Goal: Find specific page/section: Find specific page/section

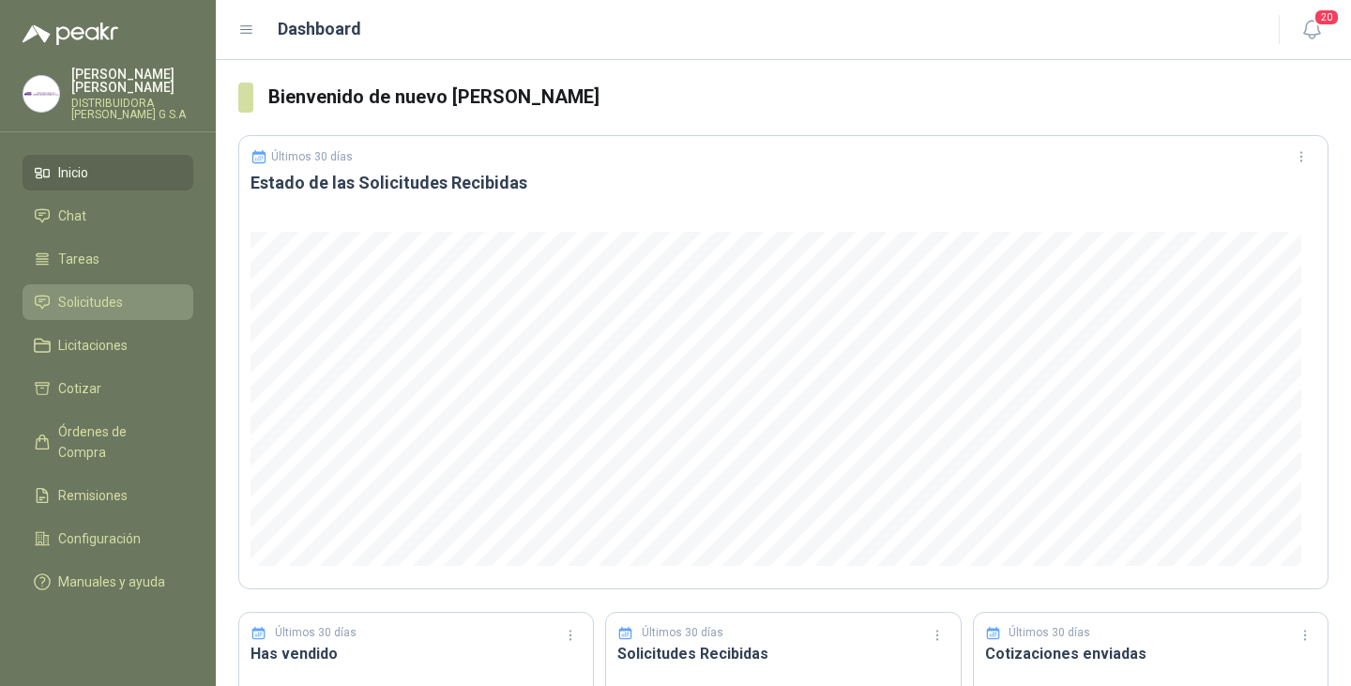
click at [66, 292] on span "Solicitudes" at bounding box center [90, 302] width 65 height 21
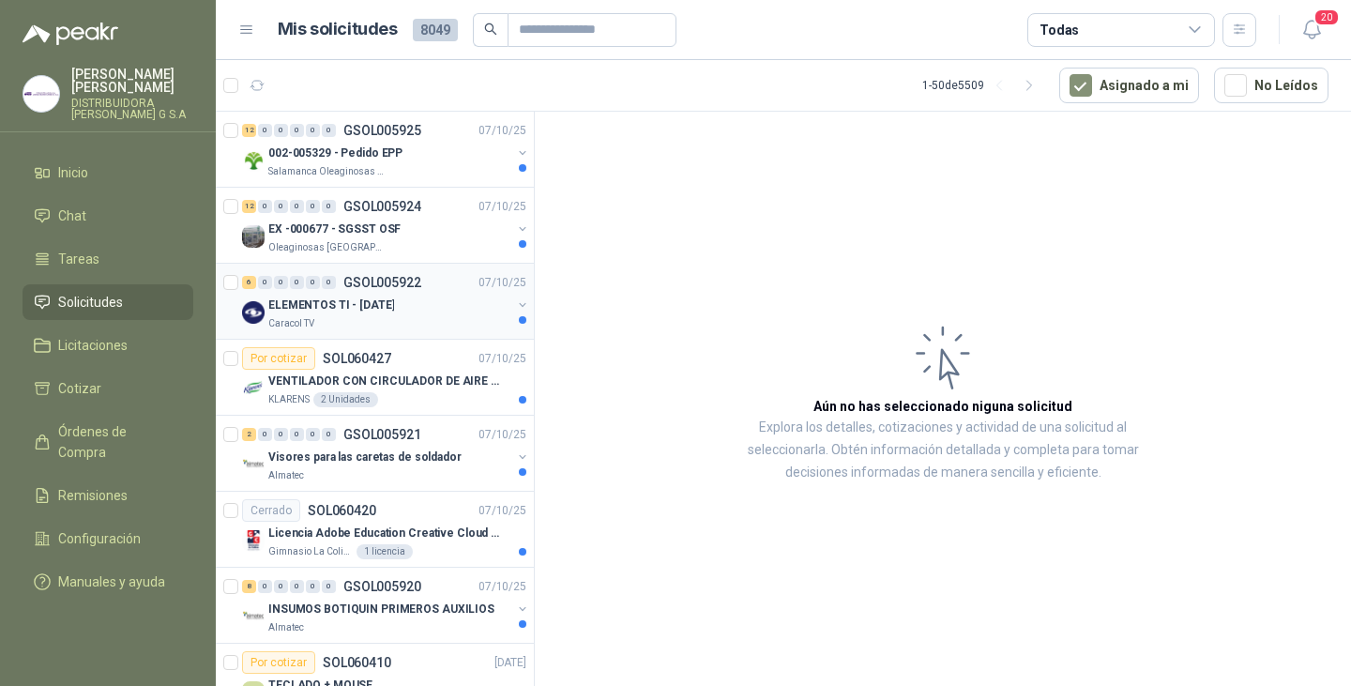
click at [318, 311] on p "ELEMENTOS TI - [DATE]" at bounding box center [331, 305] width 126 height 18
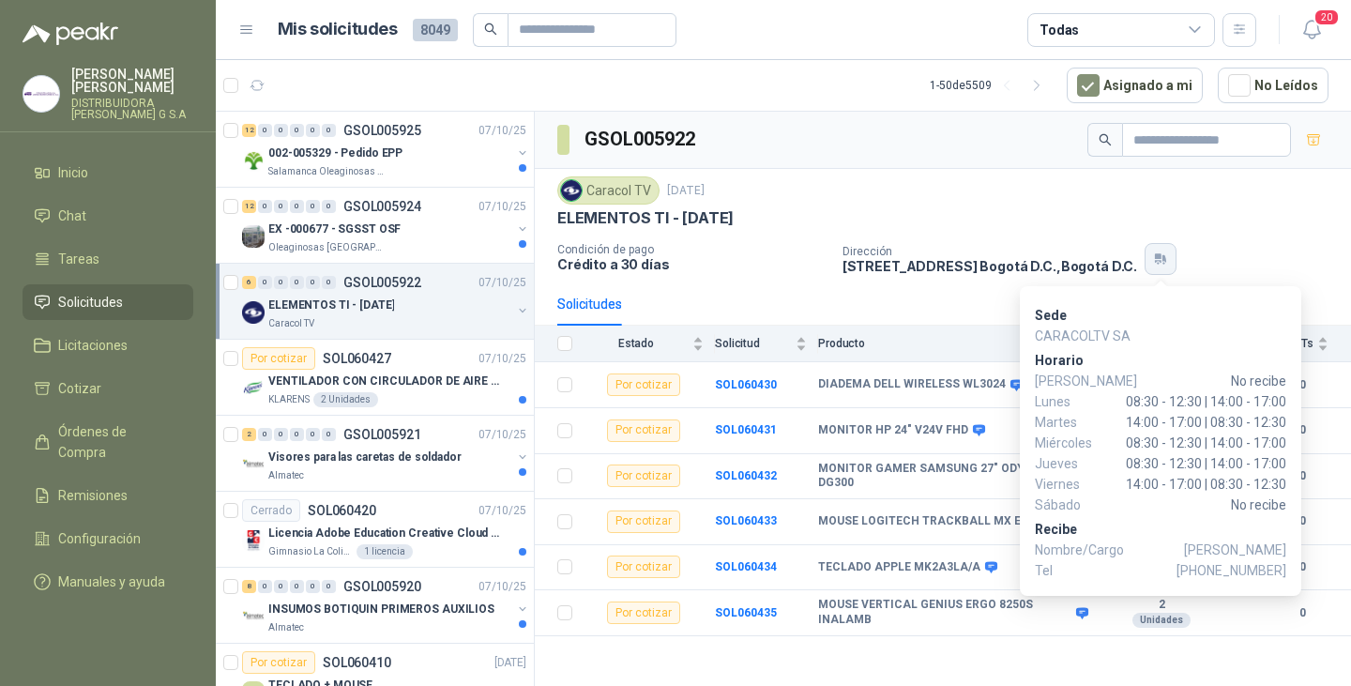
click at [1153, 257] on icon "button" at bounding box center [1161, 258] width 16 height 15
click at [1167, 255] on icon "button" at bounding box center [1161, 258] width 16 height 15
